Goal: Task Accomplishment & Management: Use online tool/utility

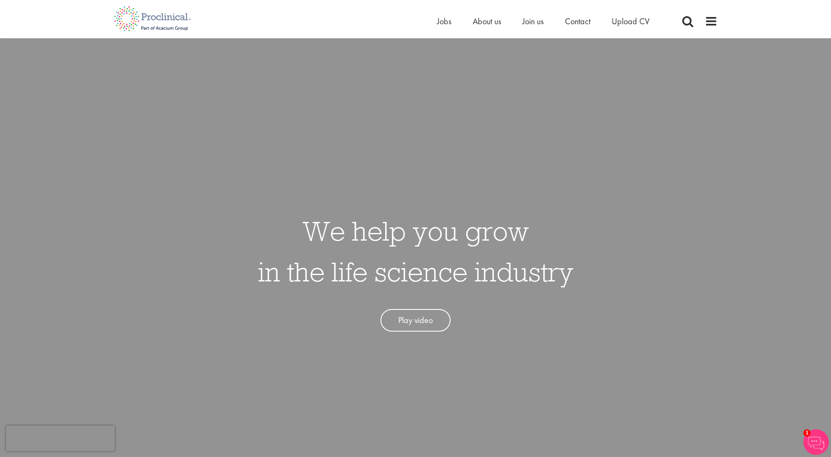
click at [484, 28] on div "Home Jobs About us Join us Contact Upload CV" at bounding box center [554, 23] width 234 height 17
click at [487, 24] on span "About us" at bounding box center [487, 21] width 28 height 11
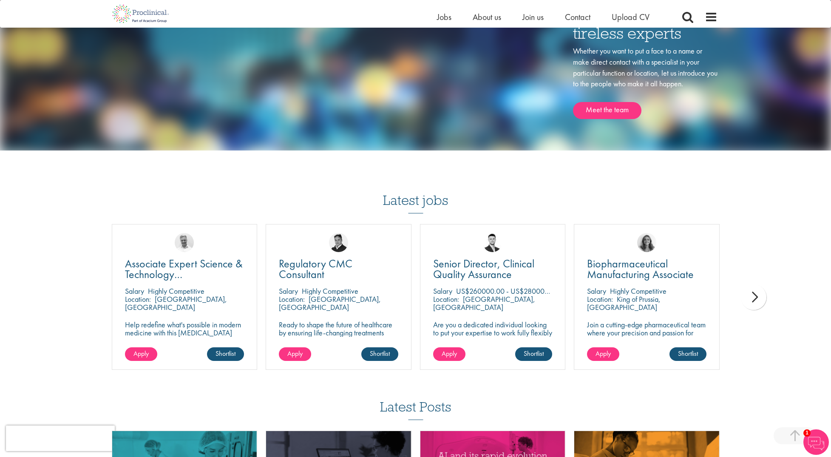
scroll to position [1354, 0]
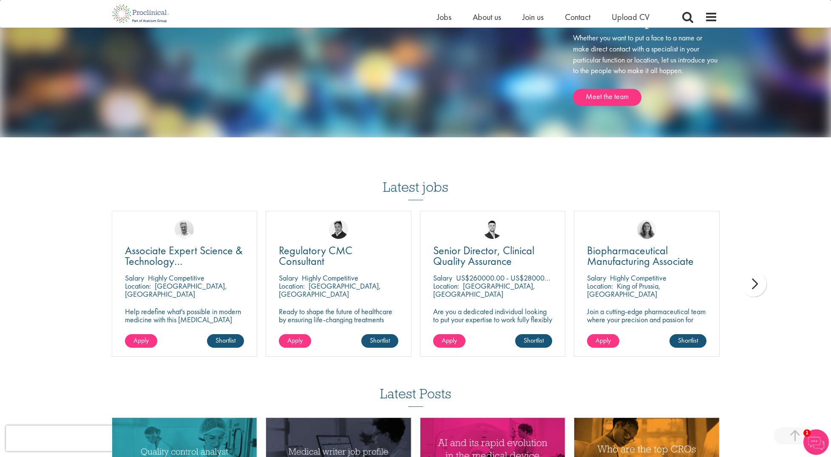
click at [409, 190] on h3 "Latest jobs" at bounding box center [415, 180] width 65 height 42
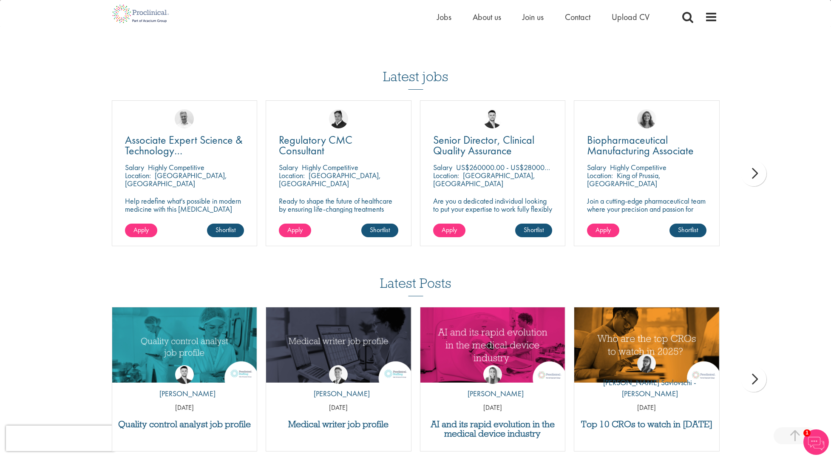
scroll to position [1523, 0]
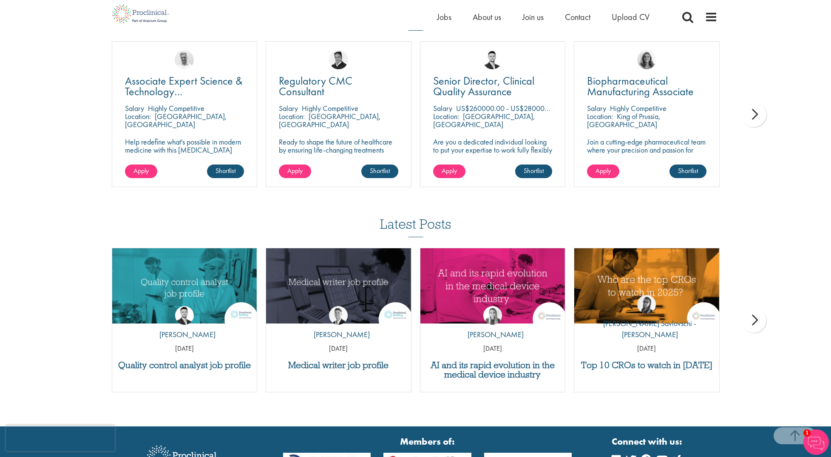
click at [754, 119] on div "next" at bounding box center [753, 114] width 25 height 25
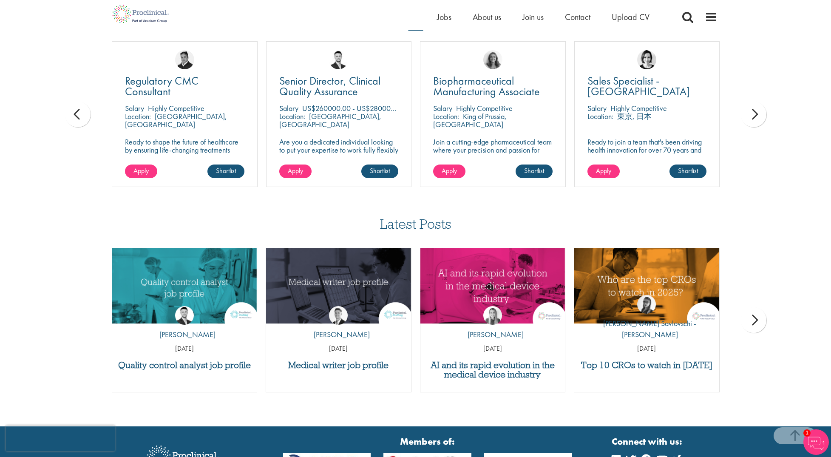
click at [83, 115] on div "prev" at bounding box center [77, 114] width 25 height 25
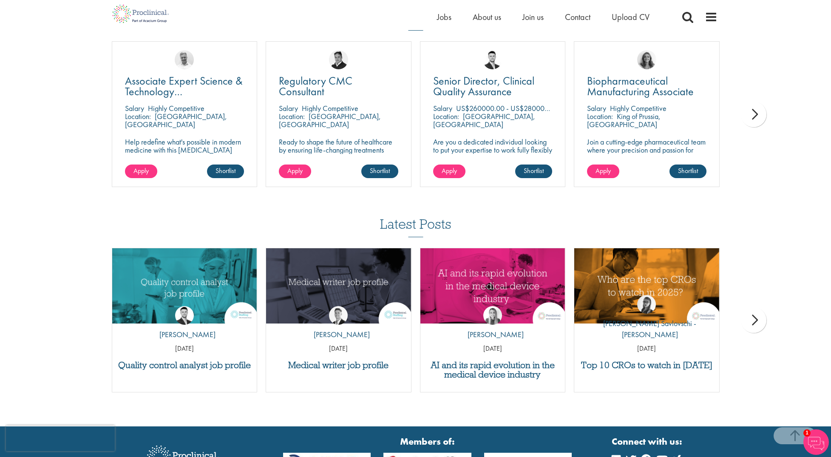
click at [762, 115] on div "next" at bounding box center [753, 114] width 25 height 25
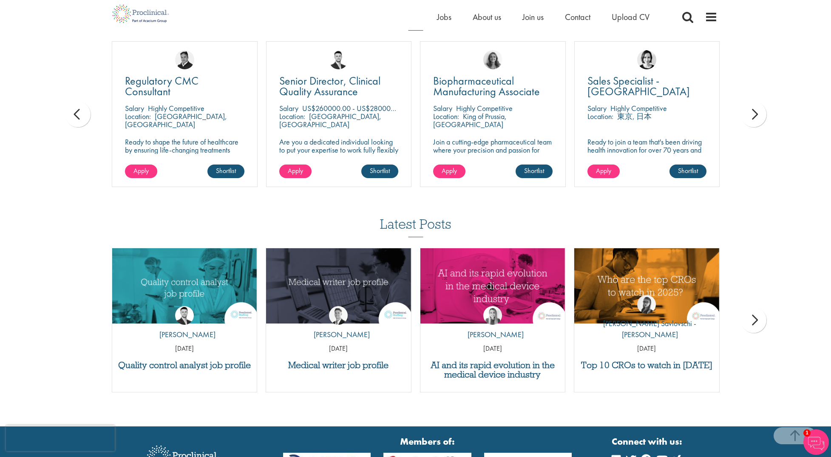
click at [762, 115] on div "next" at bounding box center [753, 114] width 25 height 25
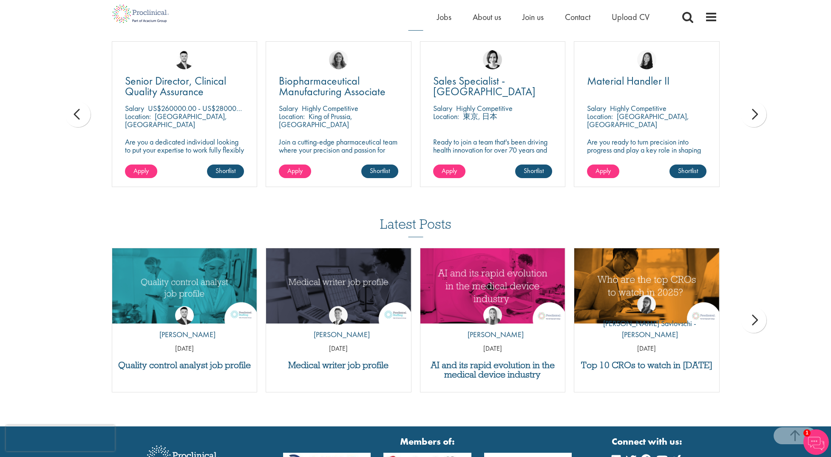
click at [762, 115] on div "next" at bounding box center [753, 114] width 25 height 25
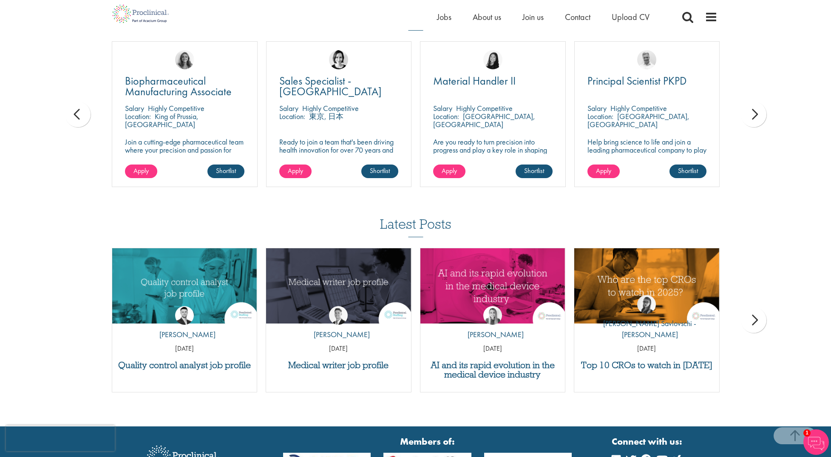
click at [762, 115] on div "next" at bounding box center [753, 114] width 25 height 25
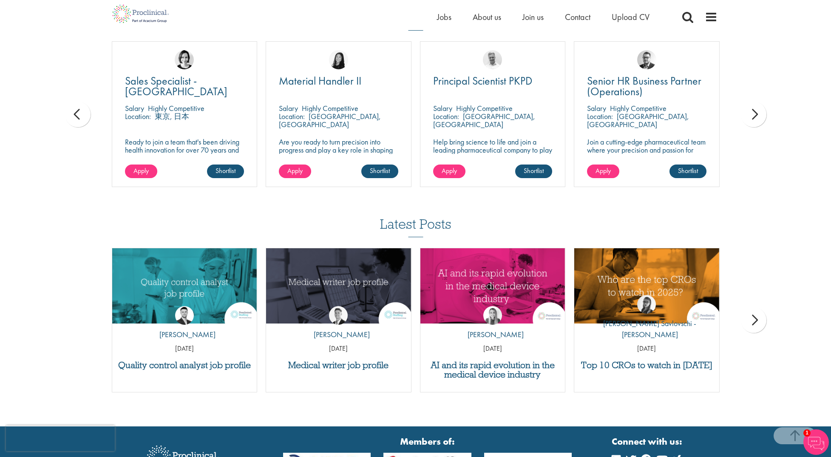
click at [762, 115] on div "next" at bounding box center [753, 114] width 25 height 25
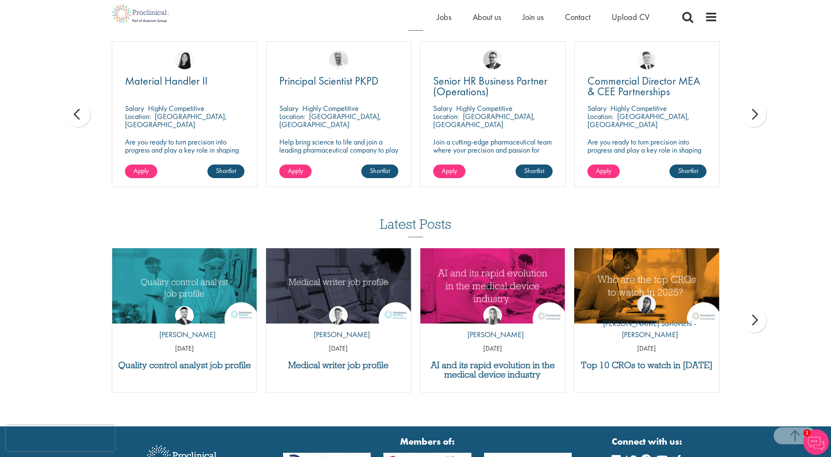
click at [762, 115] on div "next" at bounding box center [753, 114] width 25 height 25
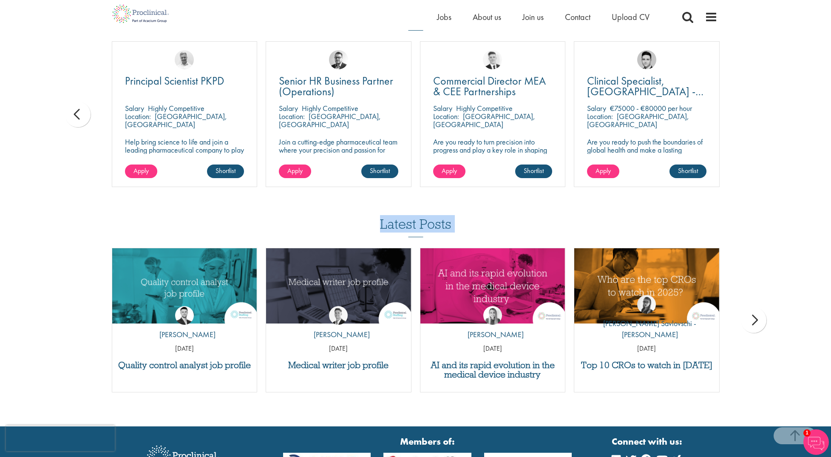
click at [498, 126] on div "Location: London, England" at bounding box center [492, 120] width 119 height 17
click at [474, 93] on span "Commercial Director MEA & CEE Partnerships" at bounding box center [489, 86] width 113 height 25
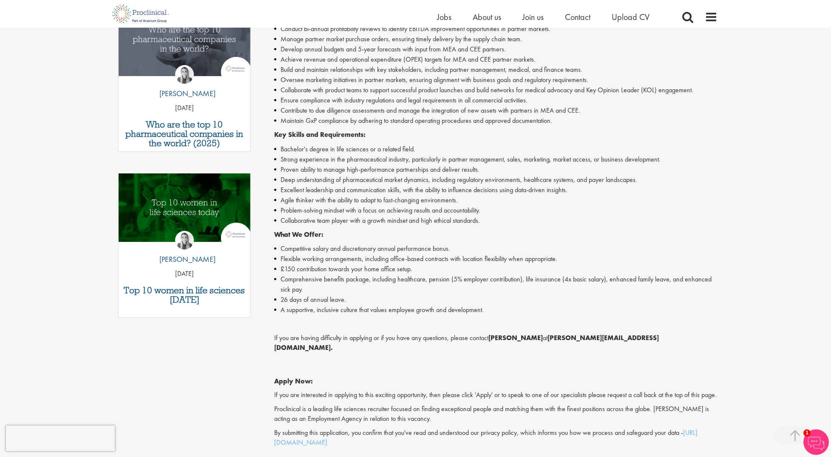
scroll to position [357, 0]
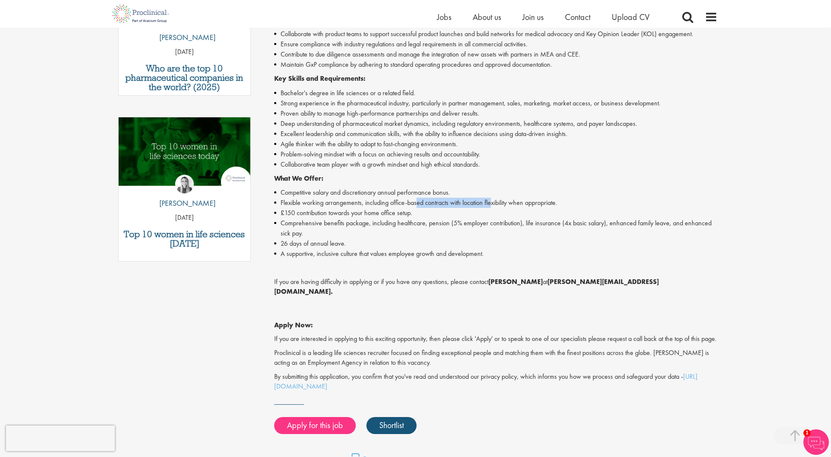
drag, startPoint x: 418, startPoint y: 205, endPoint x: 493, endPoint y: 202, distance: 74.9
click at [493, 202] on li "Flexible working arrangements, including office-based contracts with location f…" at bounding box center [495, 203] width 443 height 10
drag, startPoint x: 298, startPoint y: 228, endPoint x: 411, endPoint y: 223, distance: 112.7
click at [411, 223] on li "Comprehensive benefits package, including healthcare, pension (5% employer cont…" at bounding box center [495, 228] width 443 height 20
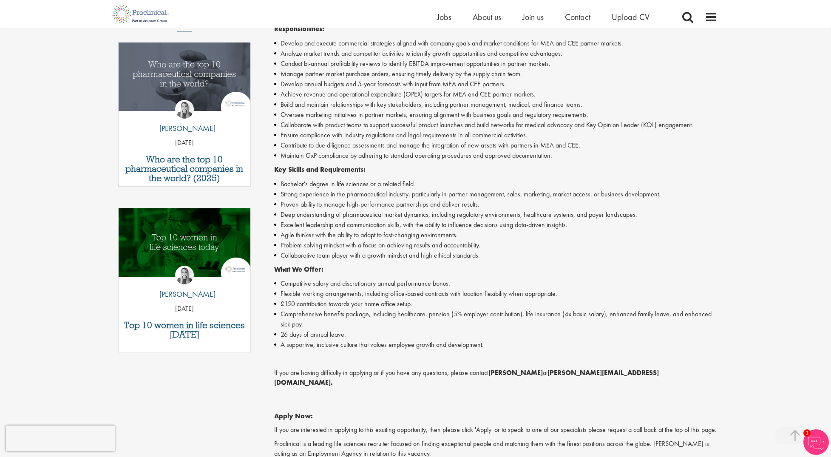
scroll to position [0, 0]
